Goal: Book appointment/travel/reservation

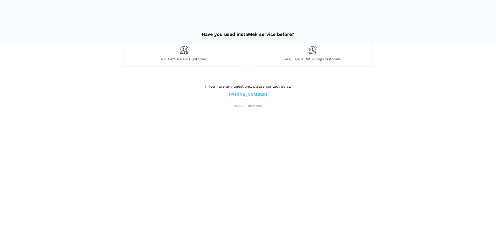
click at [219, 58] on span "No, I am a new customer" at bounding box center [184, 59] width 120 height 5
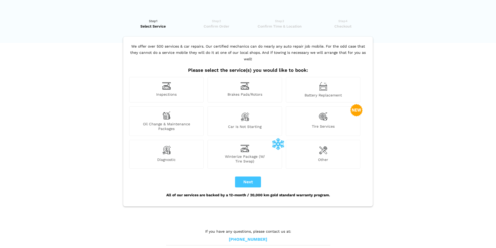
click at [348, 124] on span "Tire Services" at bounding box center [323, 127] width 74 height 7
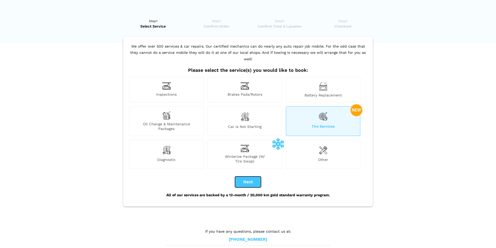
click at [247, 176] on button "Next" at bounding box center [248, 181] width 26 height 11
checkbox input "true"
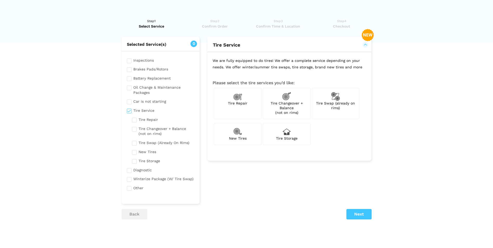
click at [299, 112] on div "Tire Changeover + Balance (not on rims)" at bounding box center [286, 103] width 48 height 31
checkbox input "true"
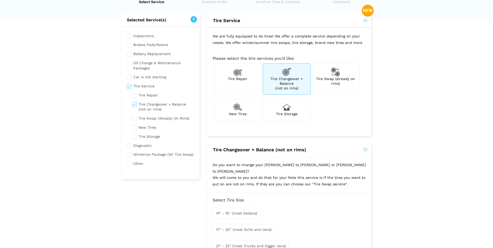
scroll to position [78, 0]
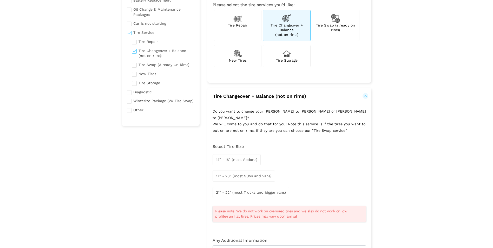
click at [244, 157] on span "14" - 16" (most Sedans)" at bounding box center [236, 159] width 41 height 4
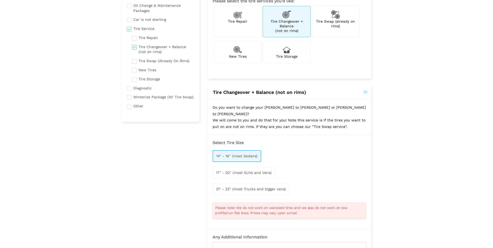
scroll to position [197, 0]
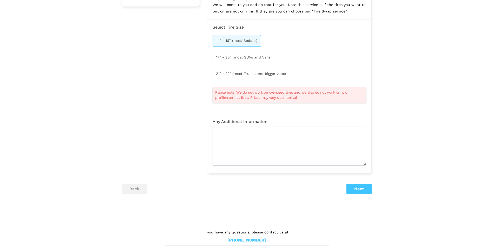
click at [349, 176] on div "Selected Service(s) 1 Inspections Brakes Pads/Rotors Tire Service" at bounding box center [247, 23] width 258 height 367
click at [356, 185] on button "Next" at bounding box center [358, 189] width 25 height 10
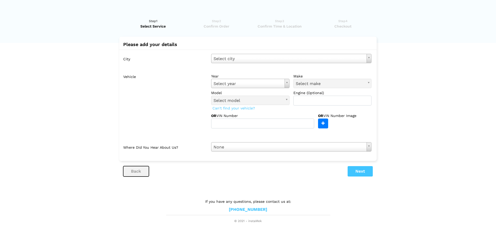
click at [141, 172] on button "back" at bounding box center [136, 171] width 26 height 10
